Goal: Find specific page/section: Find specific page/section

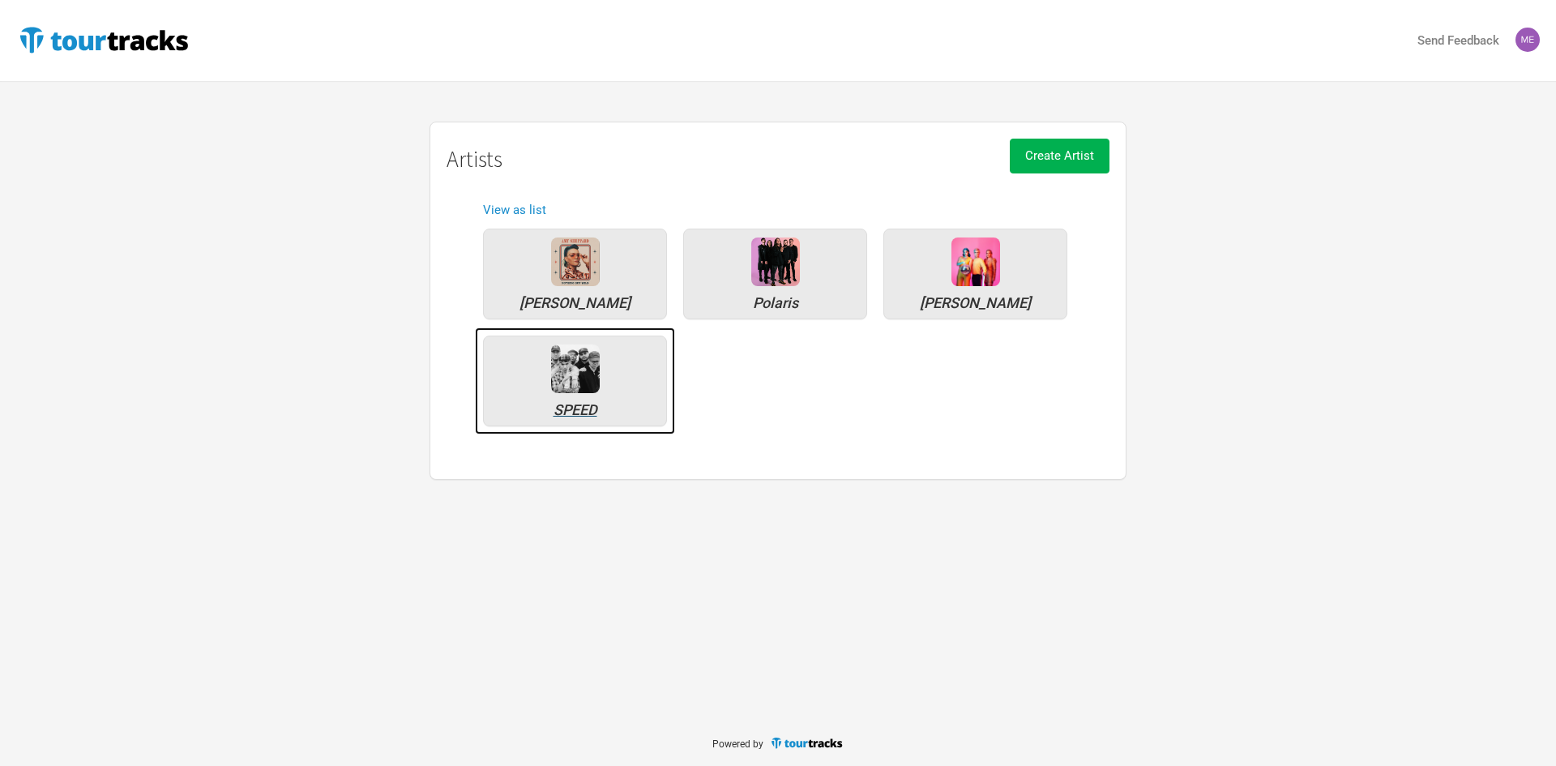
click at [574, 409] on div "SPEED" at bounding box center [575, 410] width 166 height 15
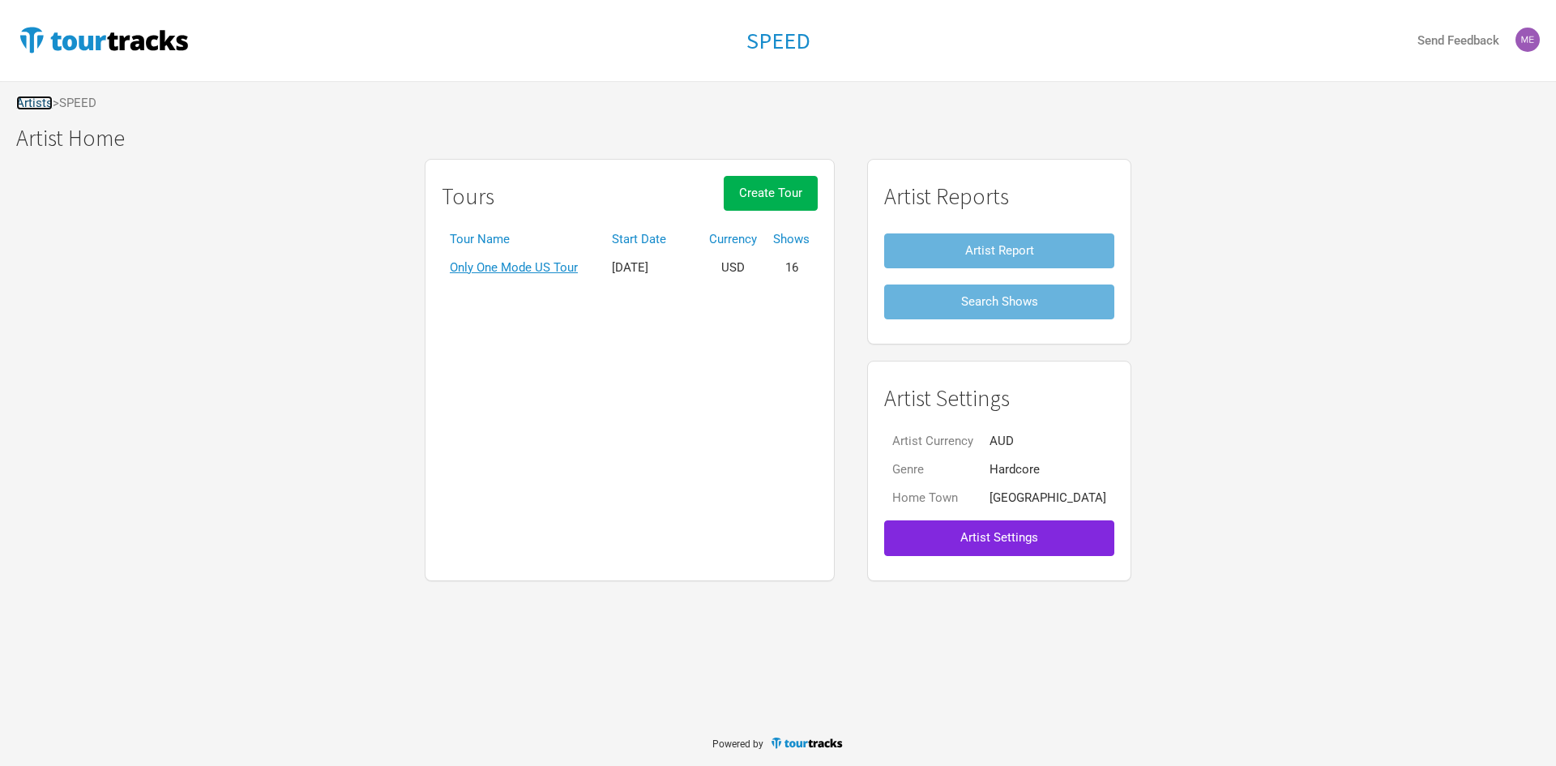
click at [42, 105] on link "Artists" at bounding box center [34, 103] width 36 height 15
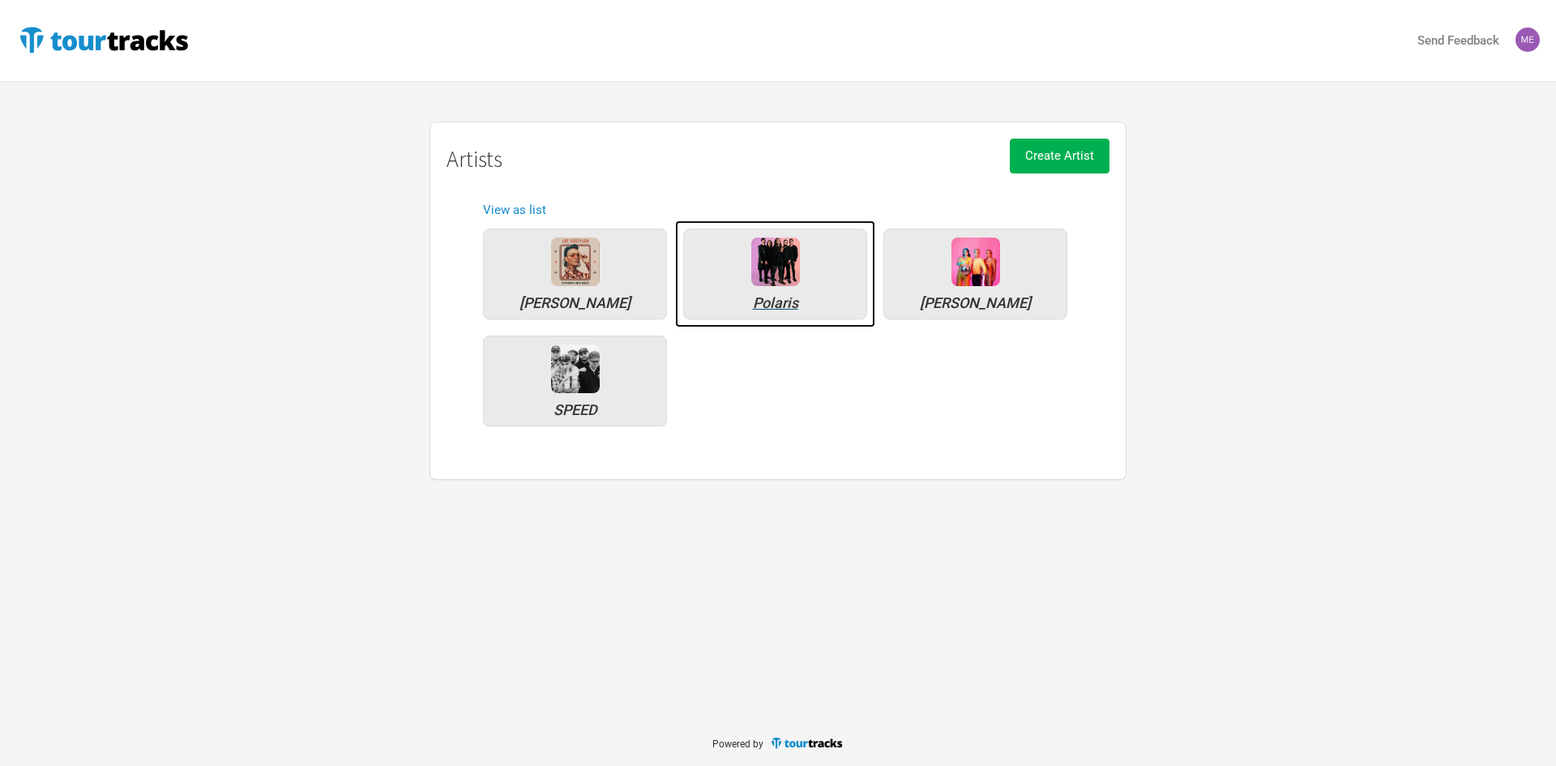
click at [780, 266] on img at bounding box center [775, 261] width 49 height 49
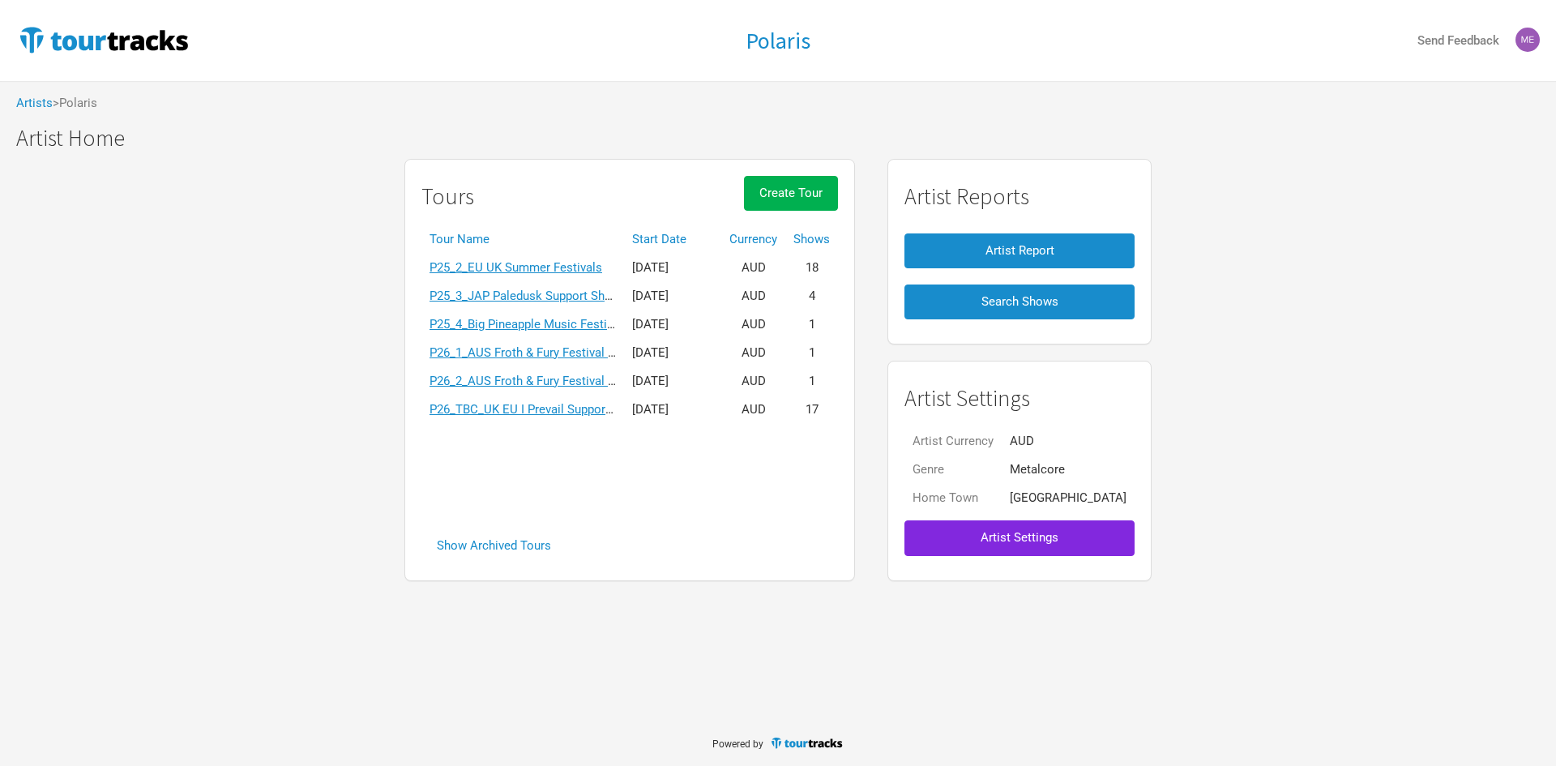
click at [292, 660] on div "Polaris Send Feedback Artists > Polaris Polaris Polaris Artist Home Tours Creat…" at bounding box center [778, 360] width 1556 height 720
